Goal: Task Accomplishment & Management: Use online tool/utility

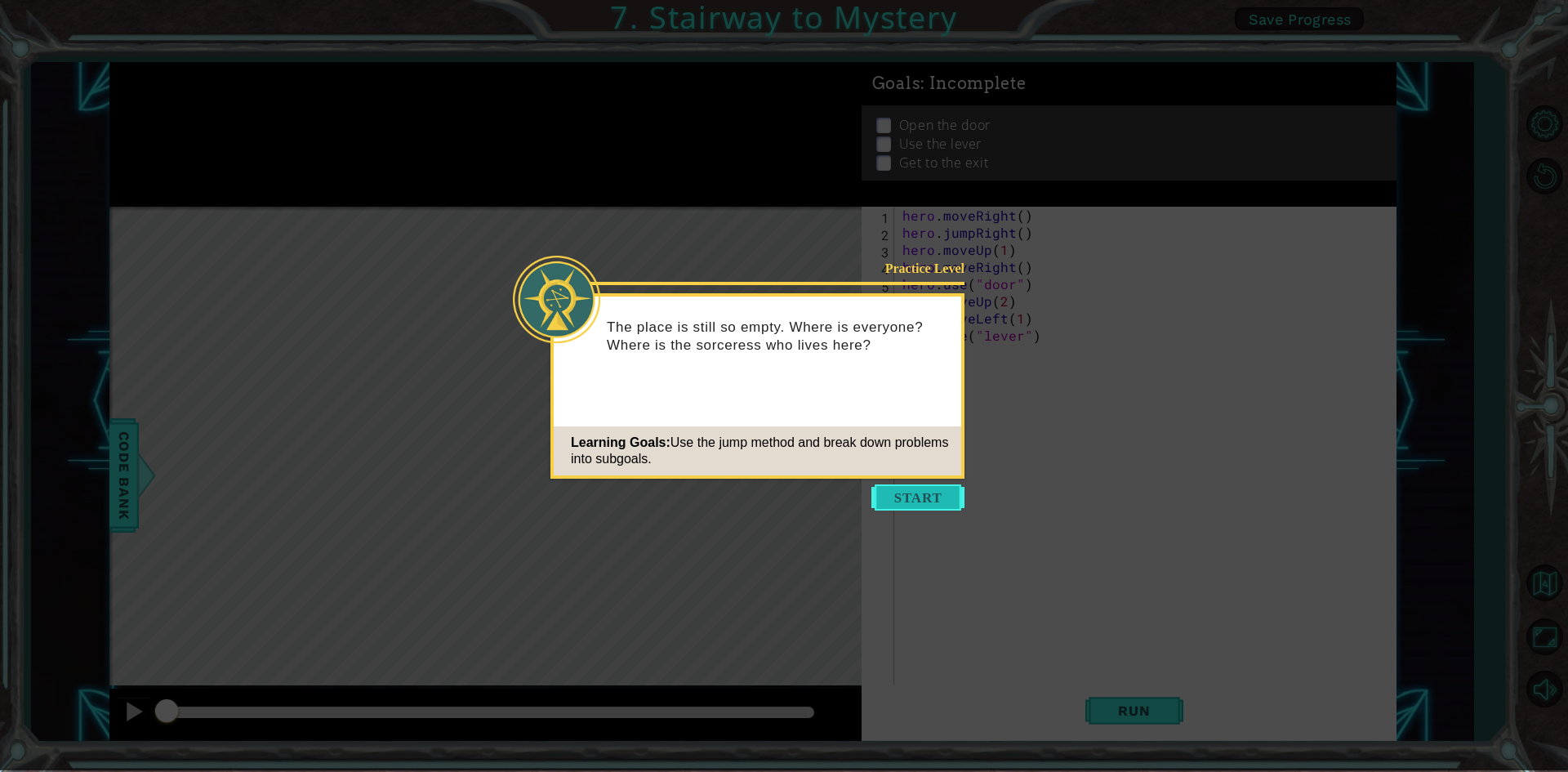
click at [910, 496] on button "Start" at bounding box center [918, 497] width 94 height 26
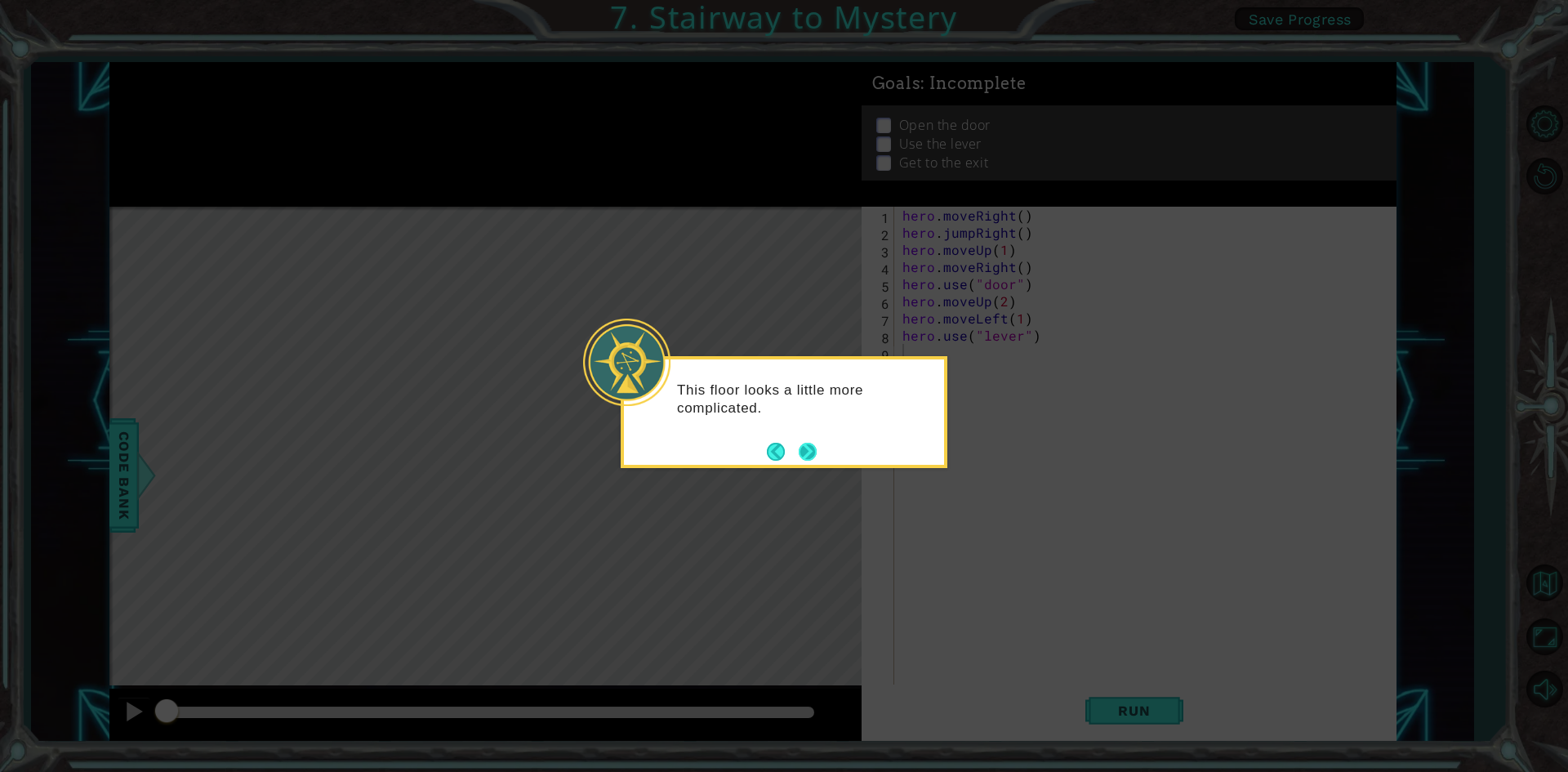
click at [817, 443] on button "Next" at bounding box center [808, 452] width 18 height 18
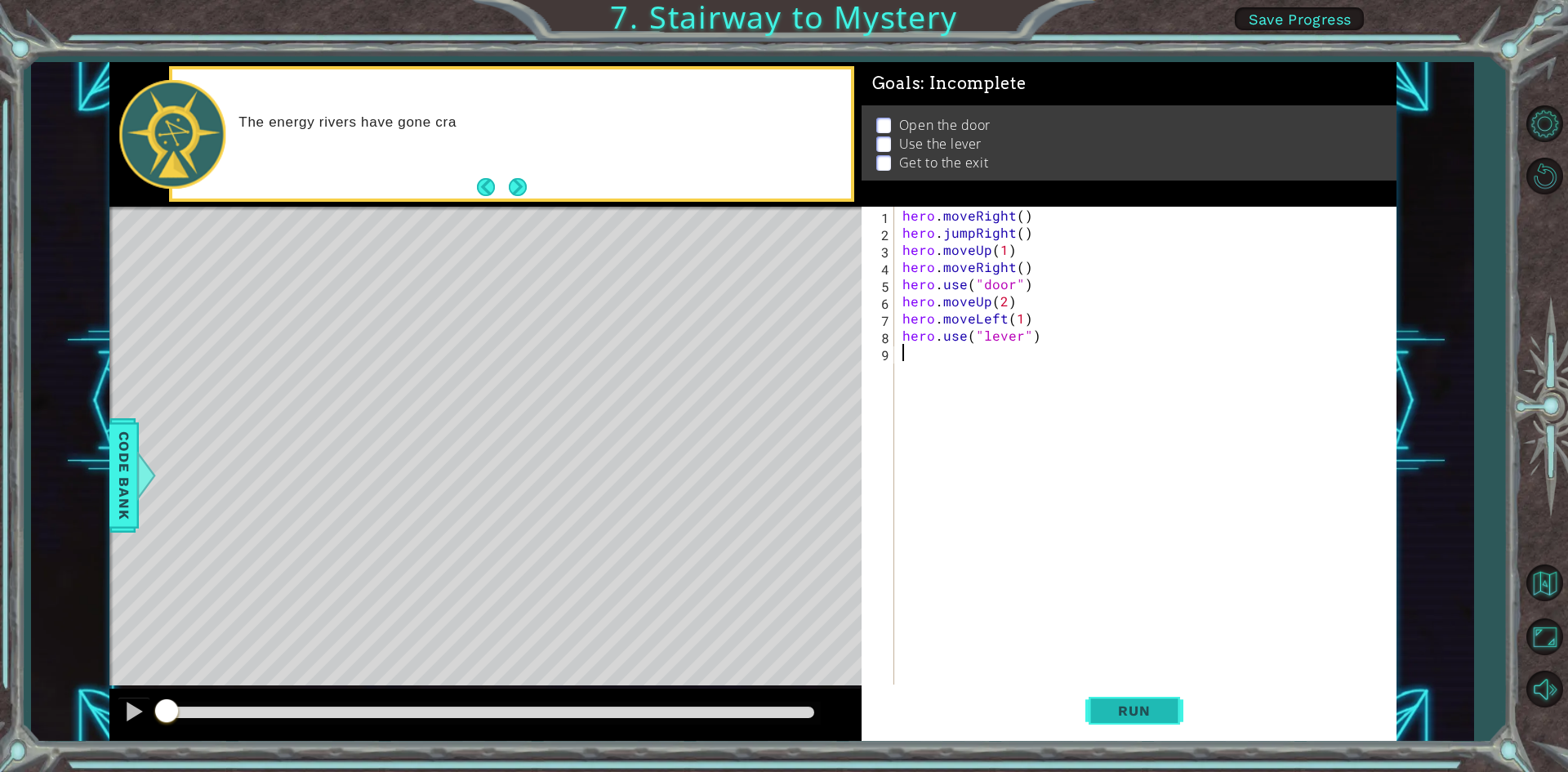
click at [1091, 705] on button "Run" at bounding box center [1134, 710] width 98 height 53
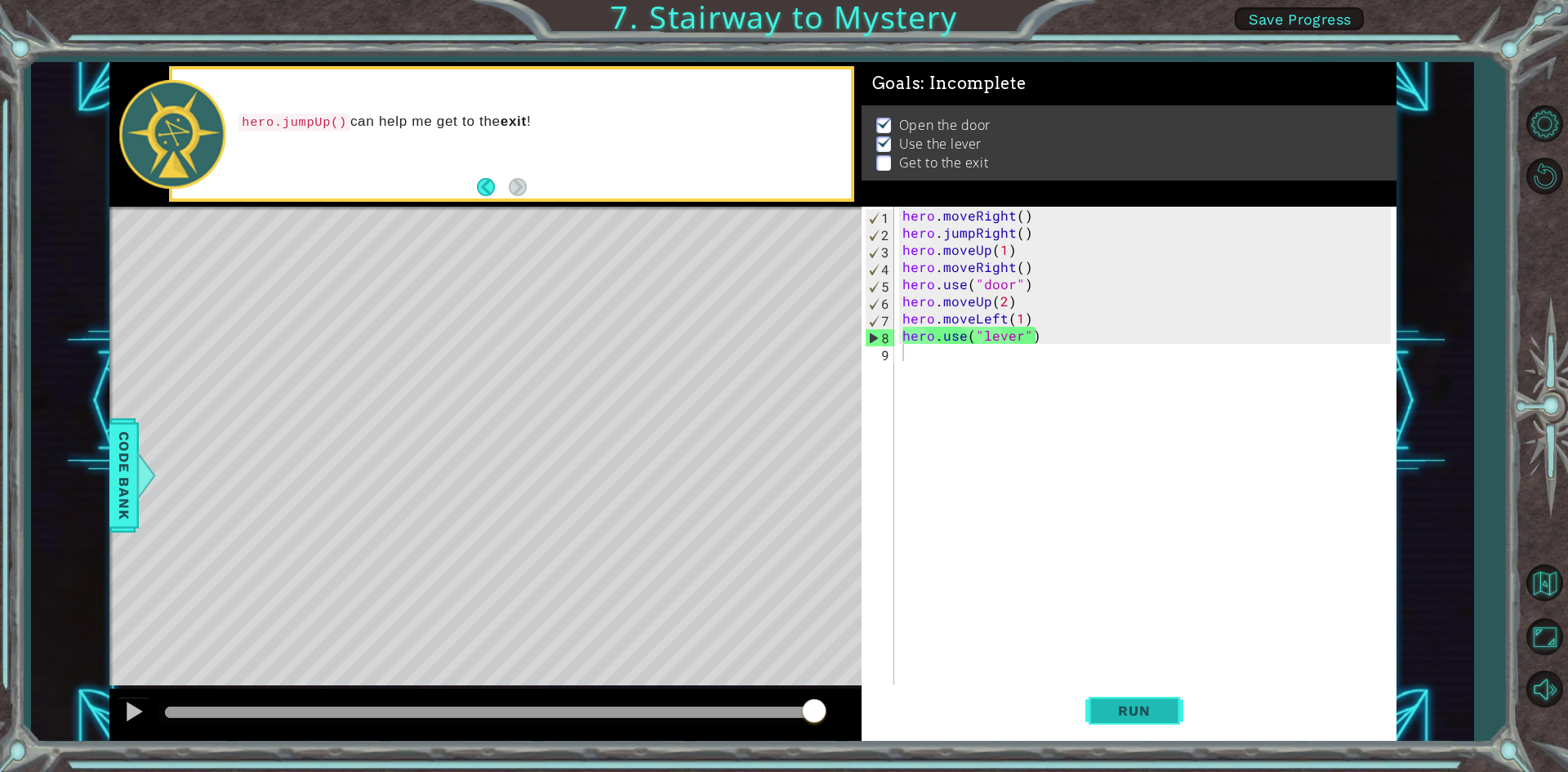
drag, startPoint x: 1568, startPoint y: 577, endPoint x: 1125, endPoint y: 712, distance: 463.1
click at [1125, 712] on span "Run" at bounding box center [1134, 710] width 65 height 16
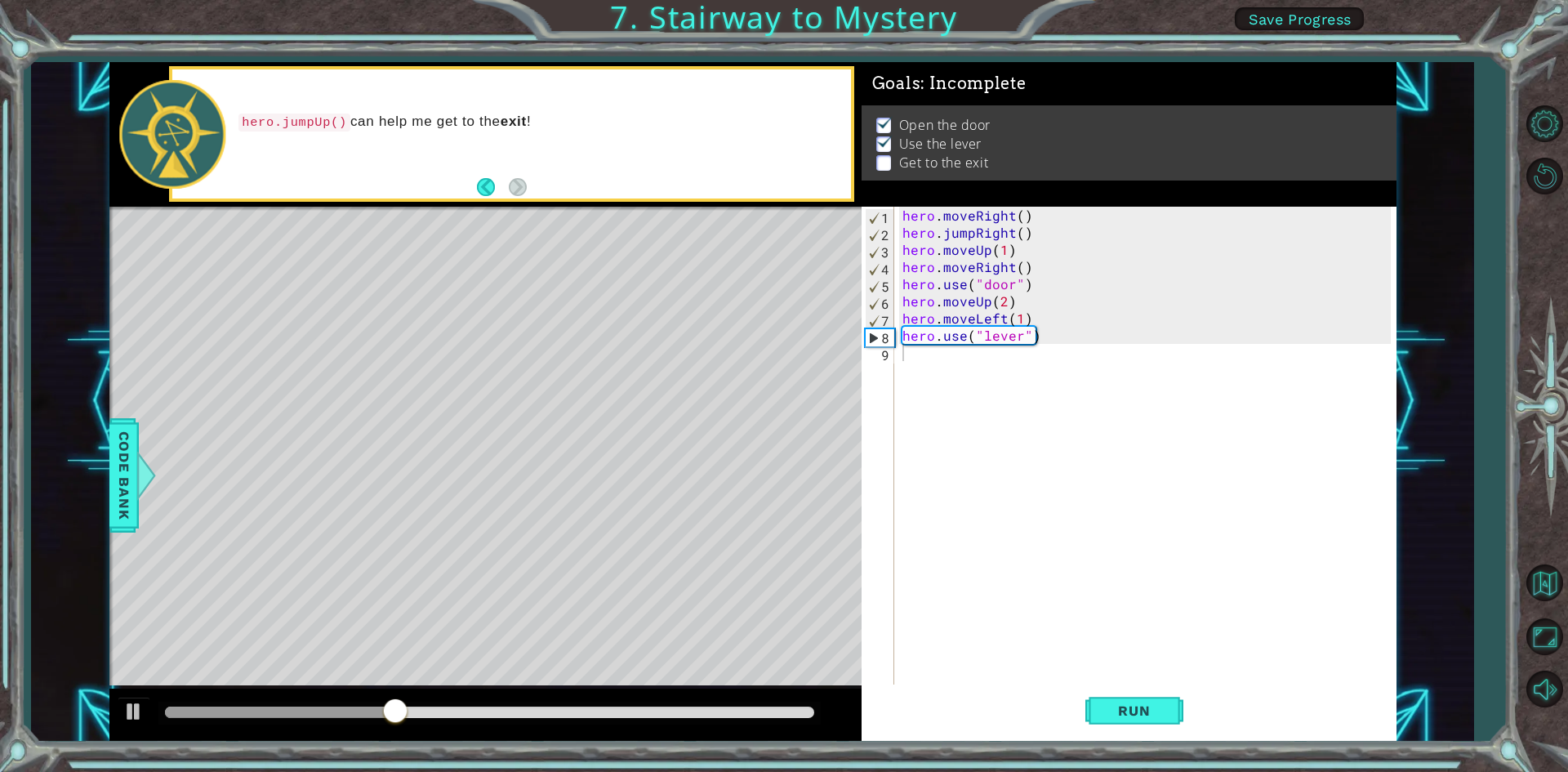
click at [1532, 271] on div at bounding box center [1545, 406] width 48 height 302
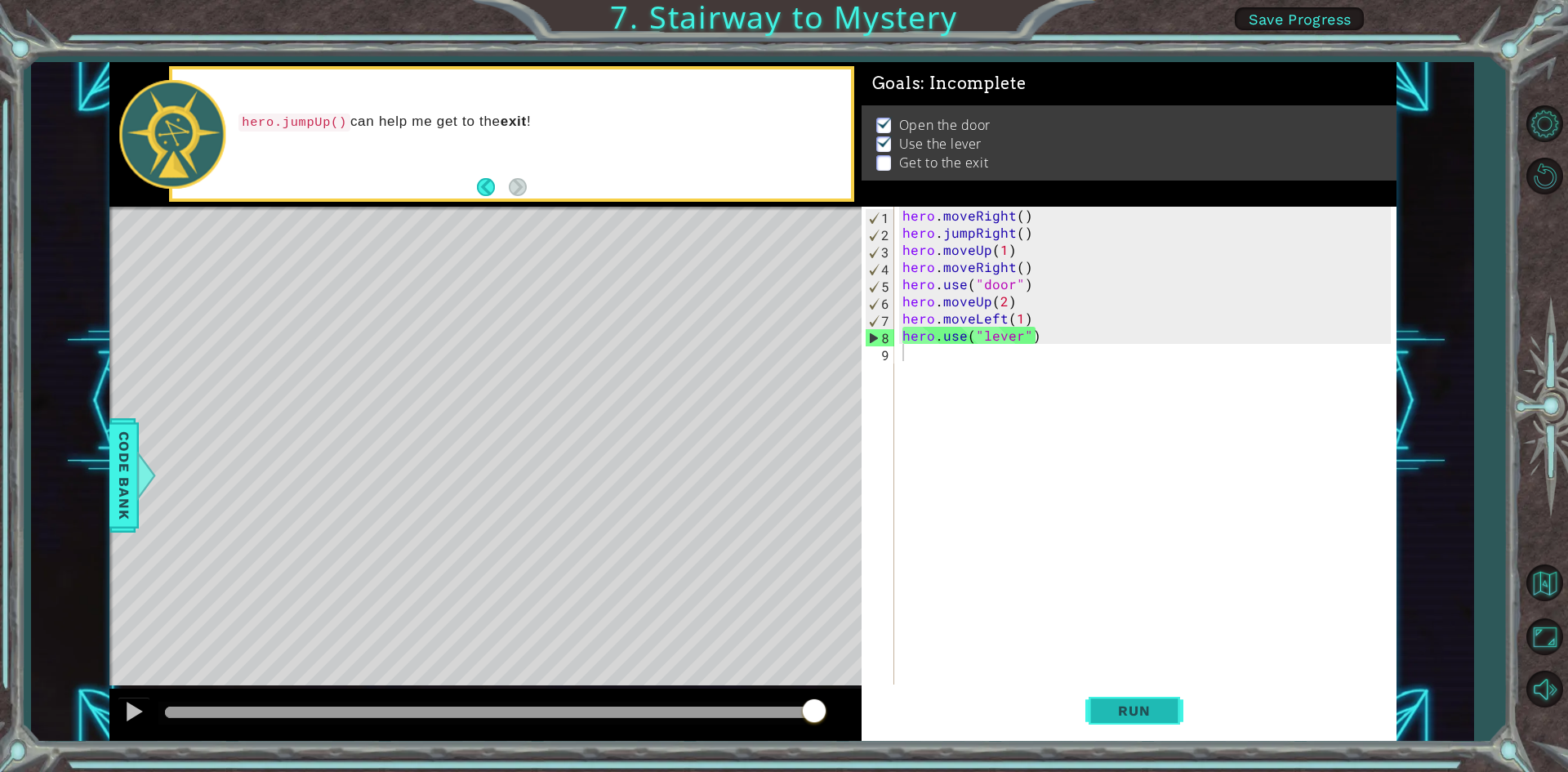
click at [1128, 709] on span "Run" at bounding box center [1134, 710] width 65 height 16
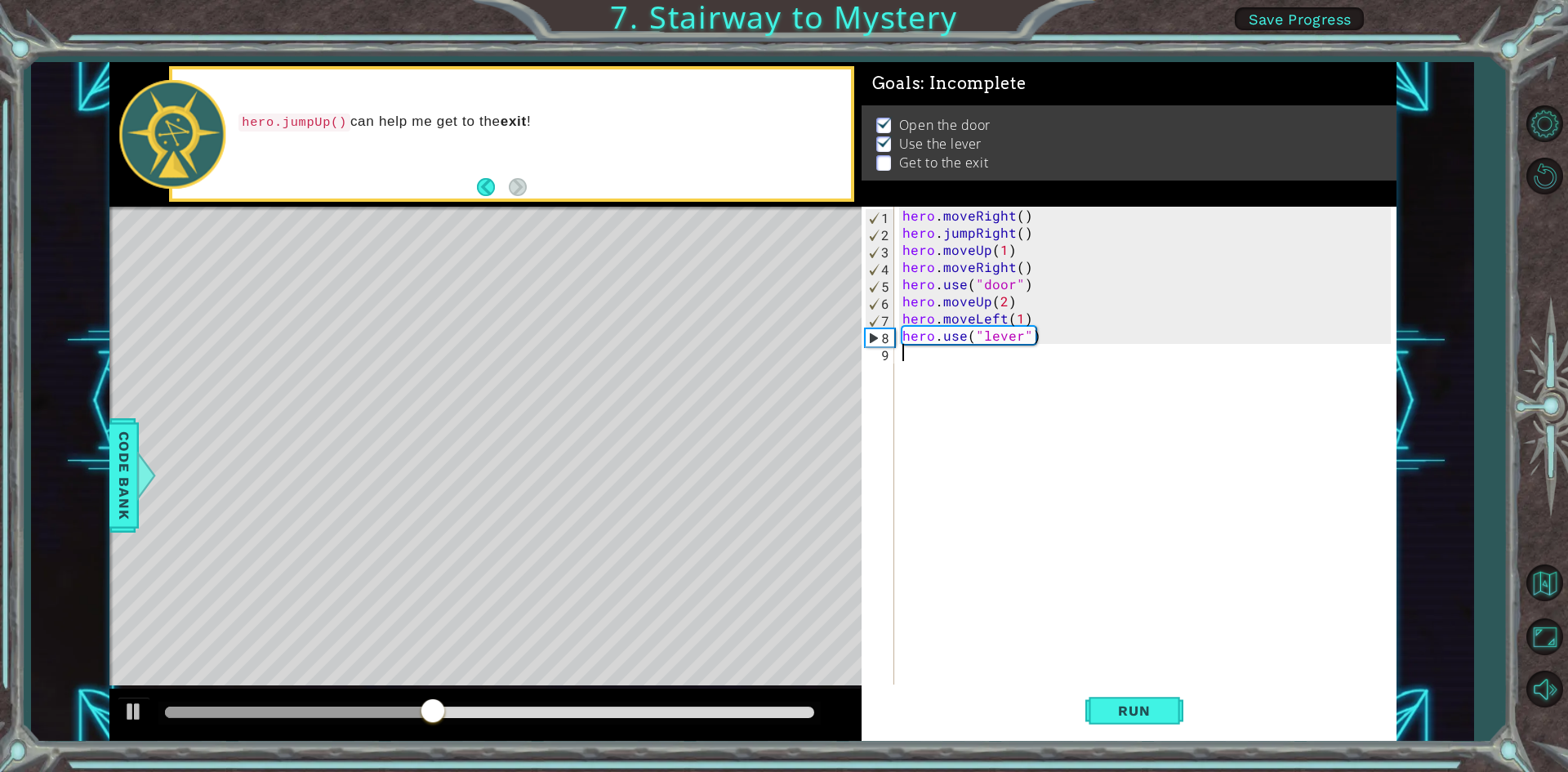
type textarea "he"
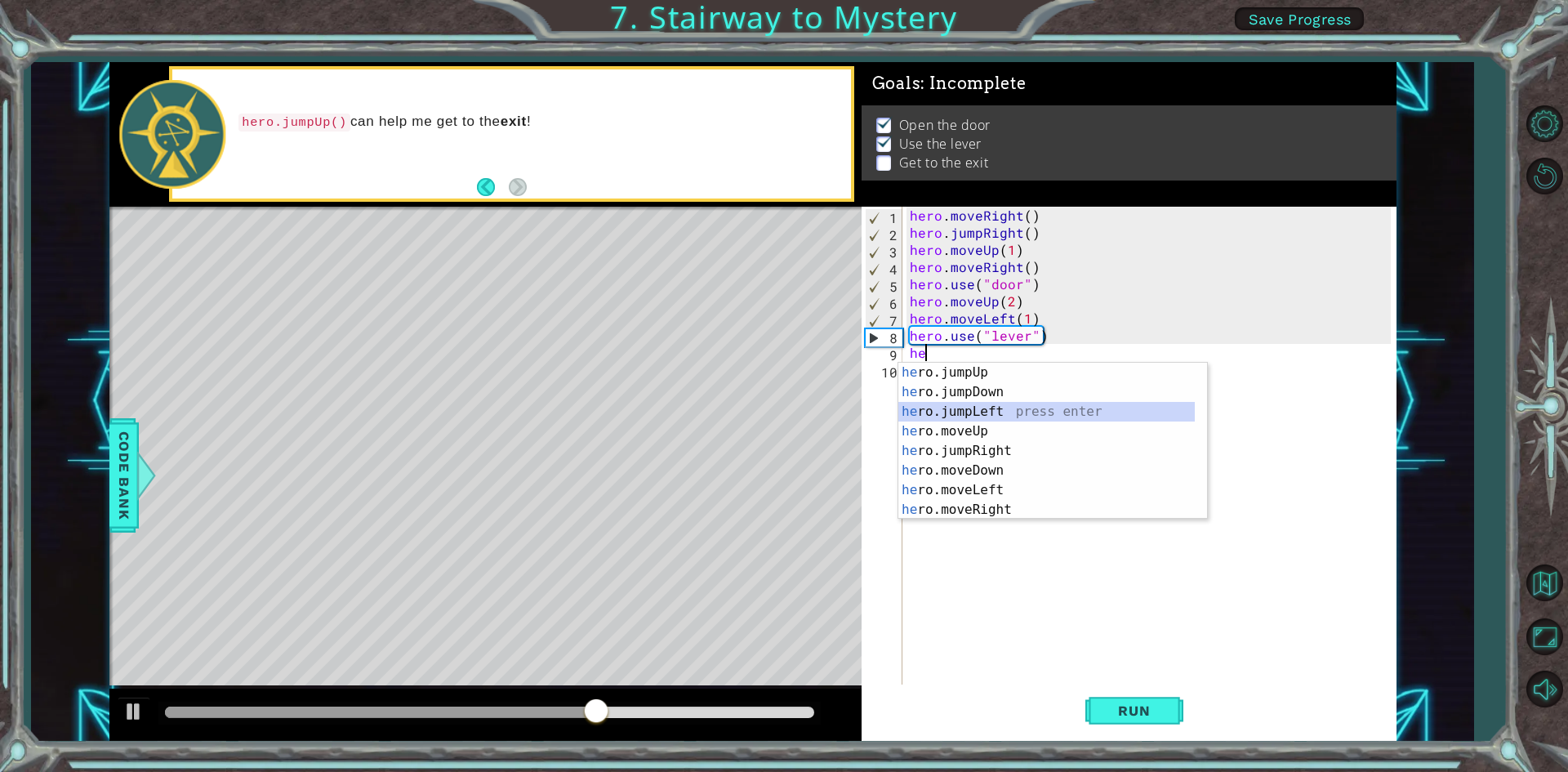
click at [966, 409] on div "he ro.jumpUp press enter he ro.jumpDown press enter he ro.jumpLeft press enter …" at bounding box center [1047, 461] width 296 height 196
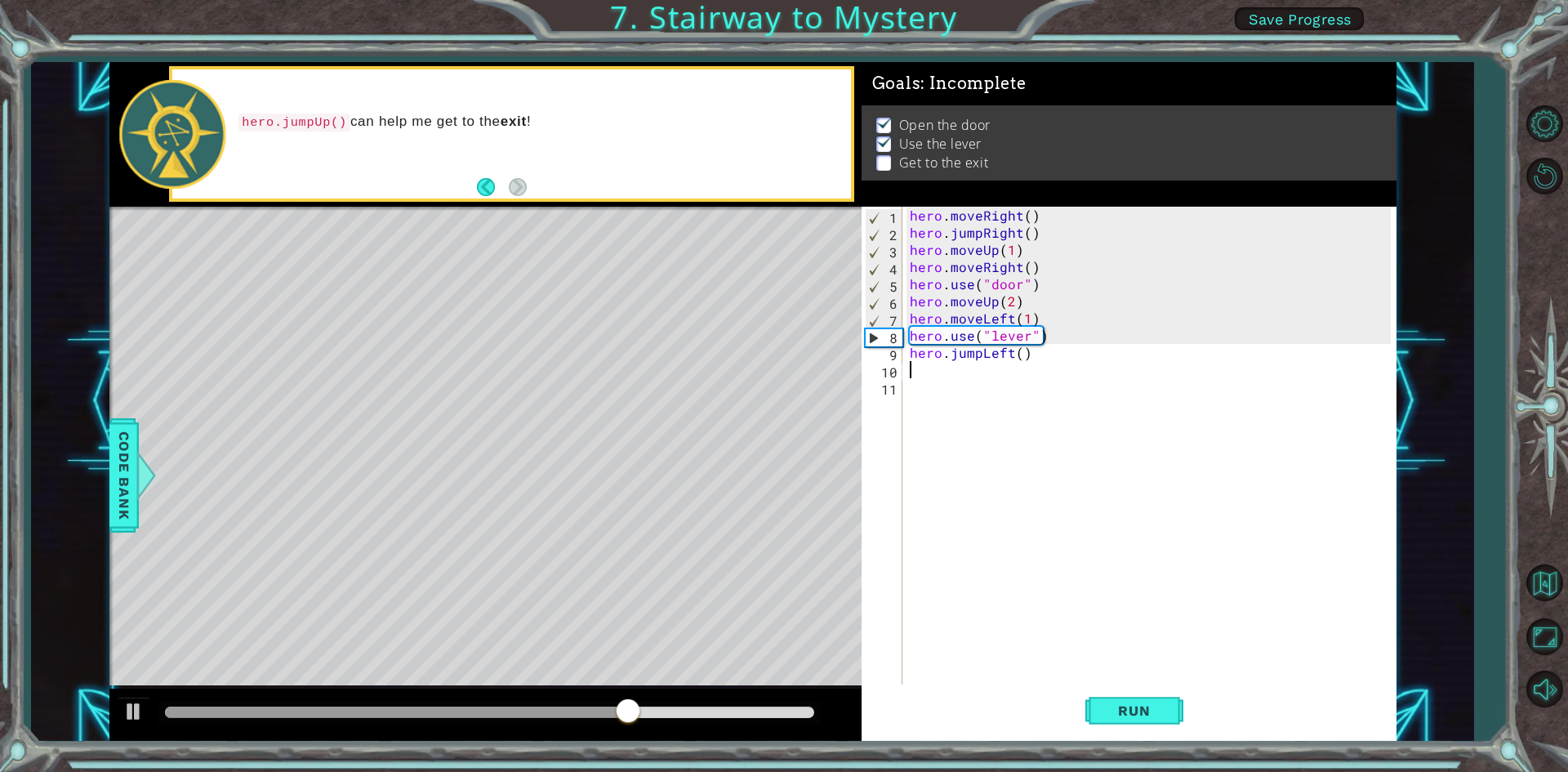
click at [1021, 353] on div "hero . moveRight ( ) hero . jumpRight ( ) hero . moveUp ( 1 ) hero . moveRight …" at bounding box center [1152, 464] width 492 height 514
type textarea "hero.jumpLeft(2)"
click at [1134, 714] on span "Run" at bounding box center [1134, 710] width 65 height 16
